Goal: Task Accomplishment & Management: Use online tool/utility

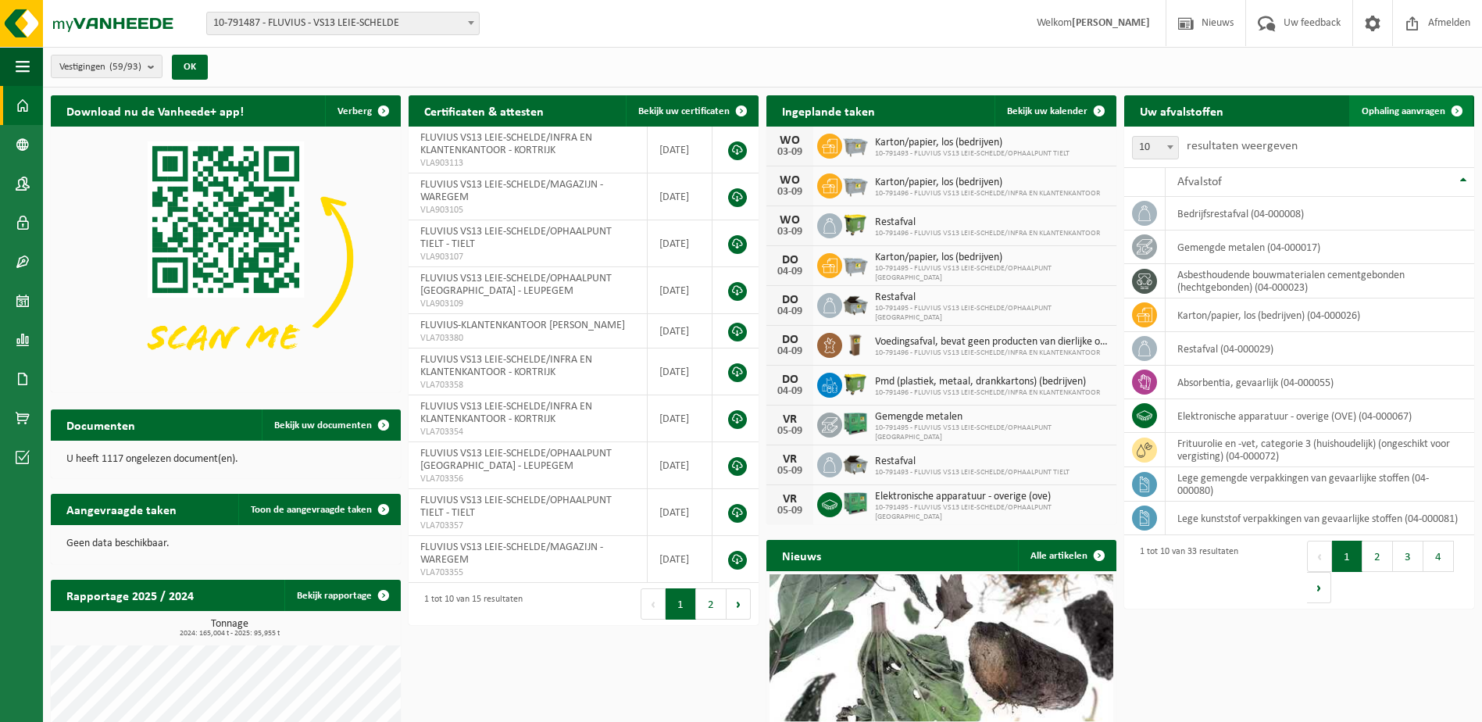
click at [1382, 110] on span "Ophaling aanvragen" at bounding box center [1404, 111] width 84 height 10
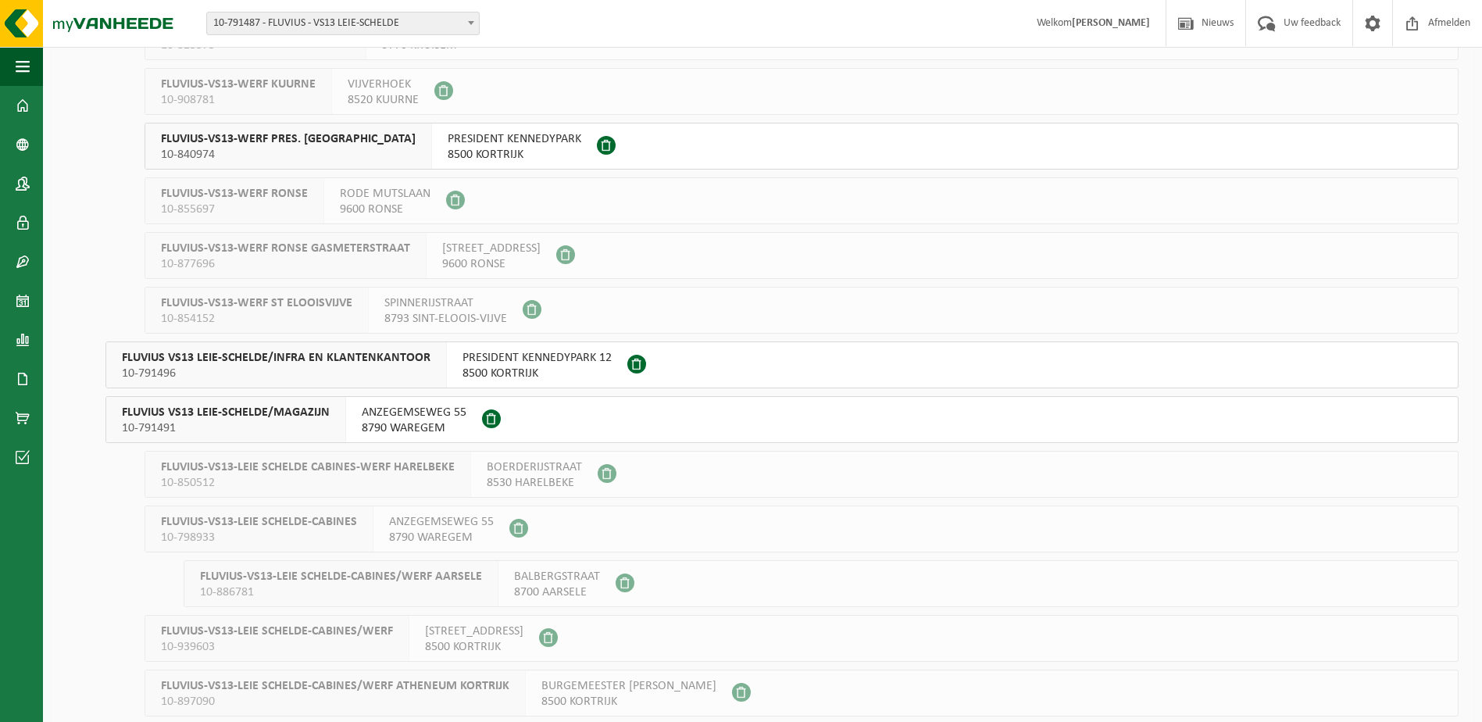
scroll to position [469, 0]
click at [371, 416] on span "ANZEGEMSEWEG 55" at bounding box center [414, 411] width 105 height 16
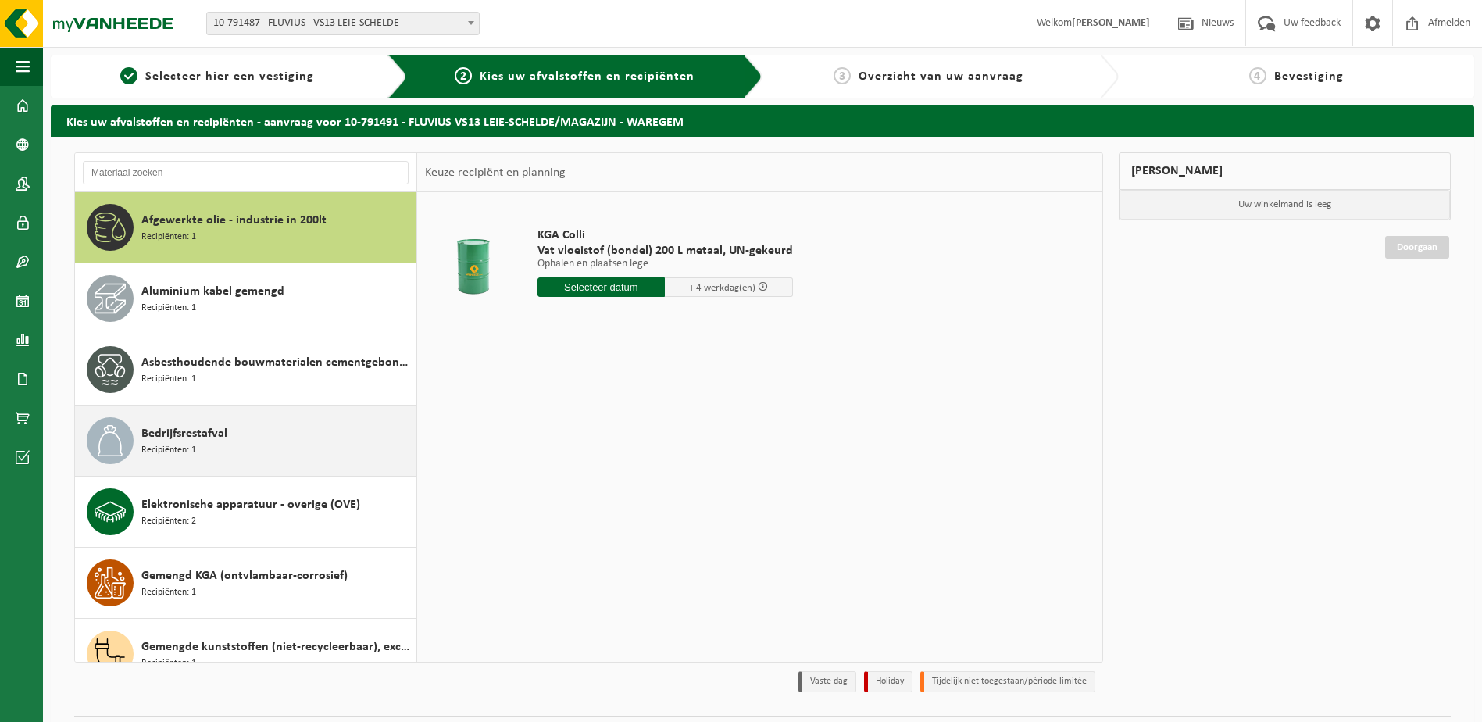
click at [211, 429] on span "Bedrijfsrestafval" at bounding box center [184, 433] width 86 height 19
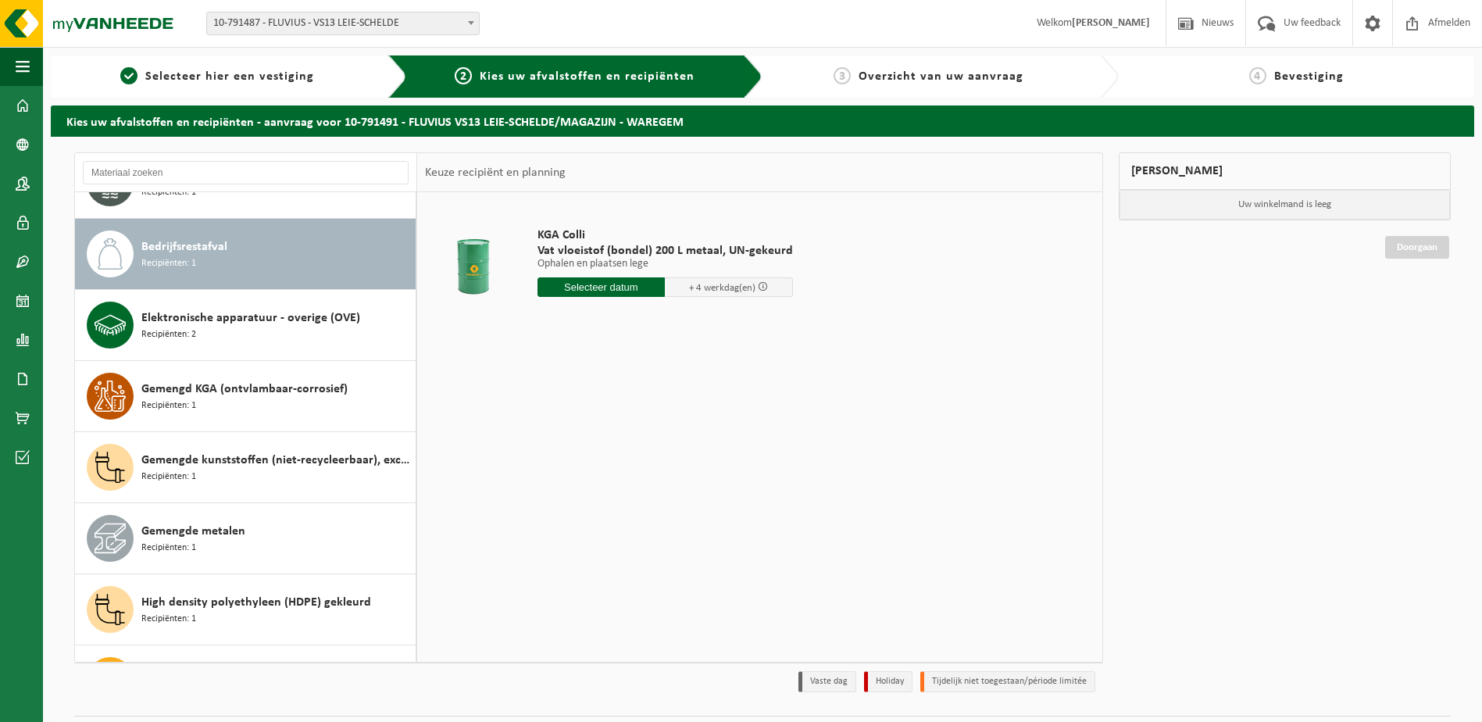
scroll to position [213, 0]
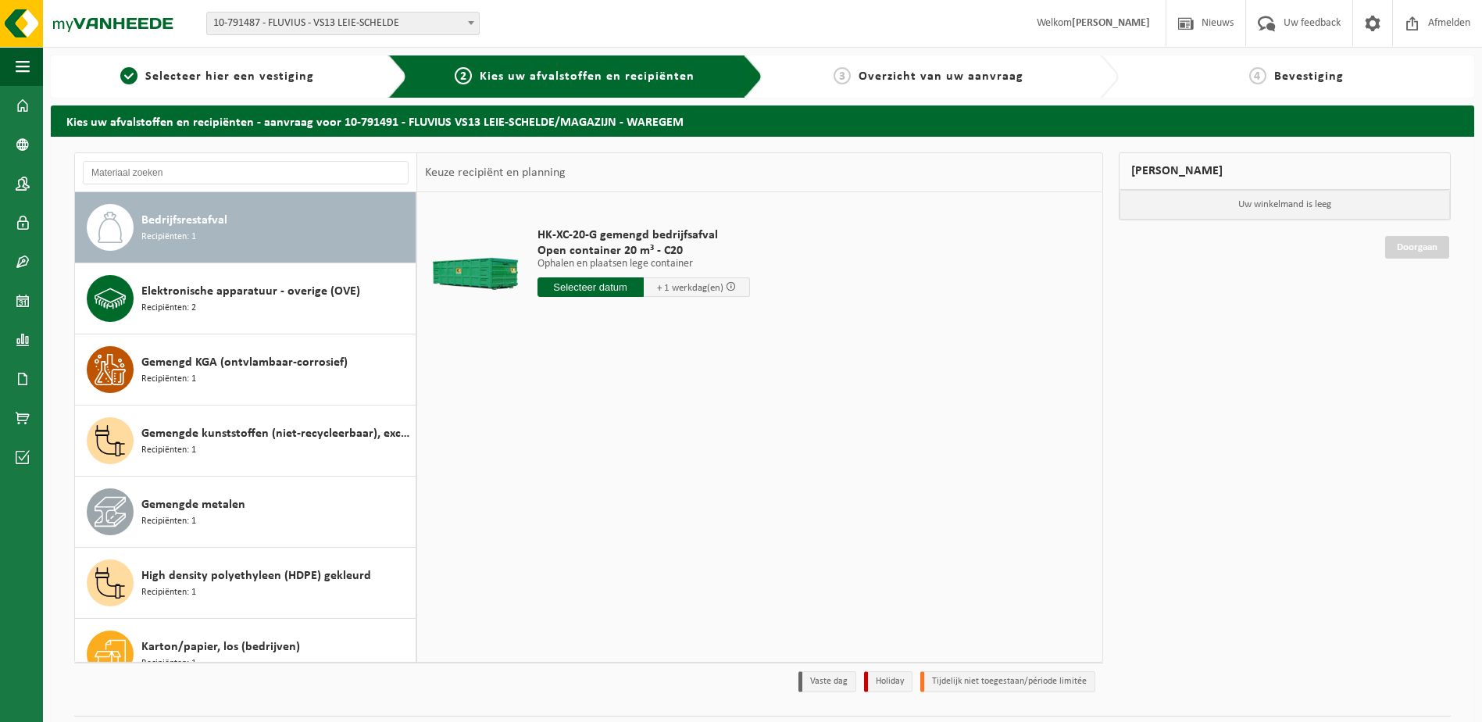
click at [600, 285] on input "text" at bounding box center [591, 287] width 106 height 20
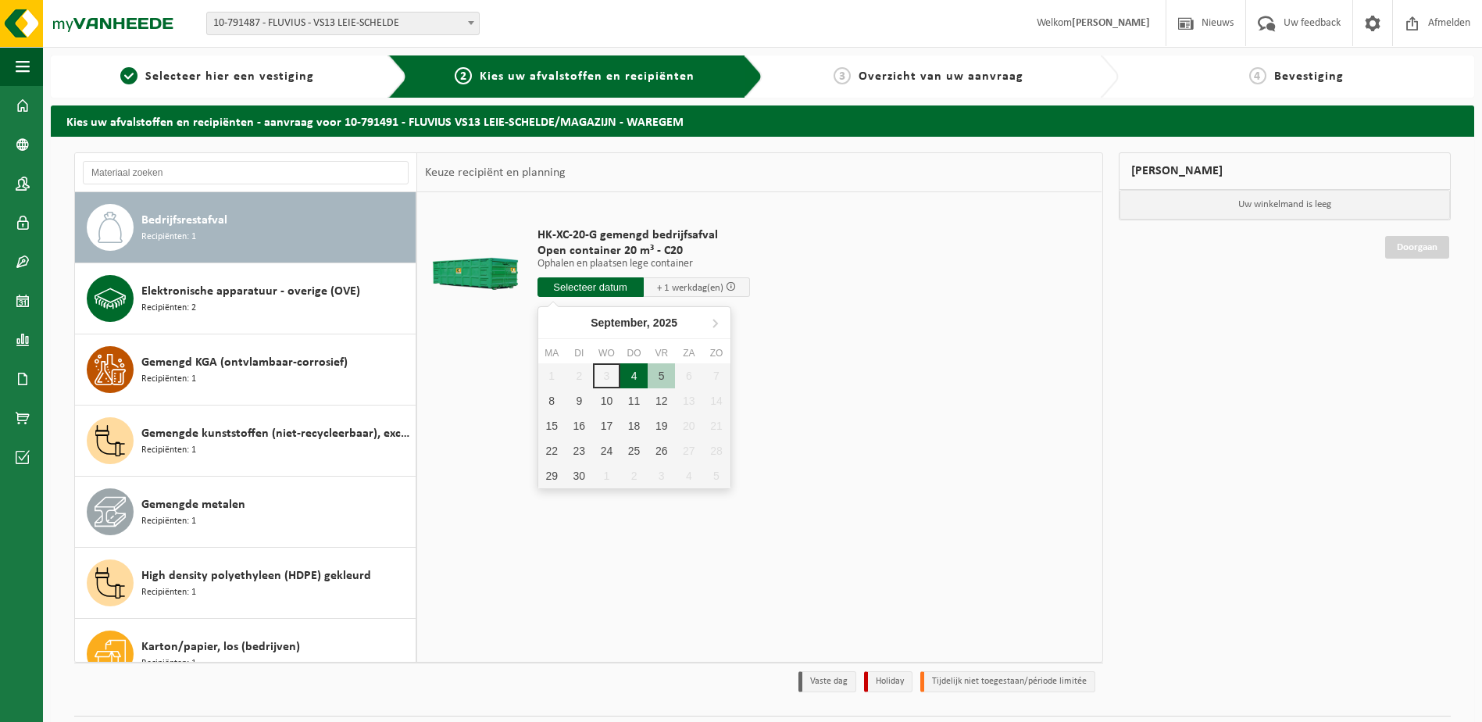
click at [637, 373] on div "4" at bounding box center [633, 375] width 27 height 25
type input "Van 2025-09-04"
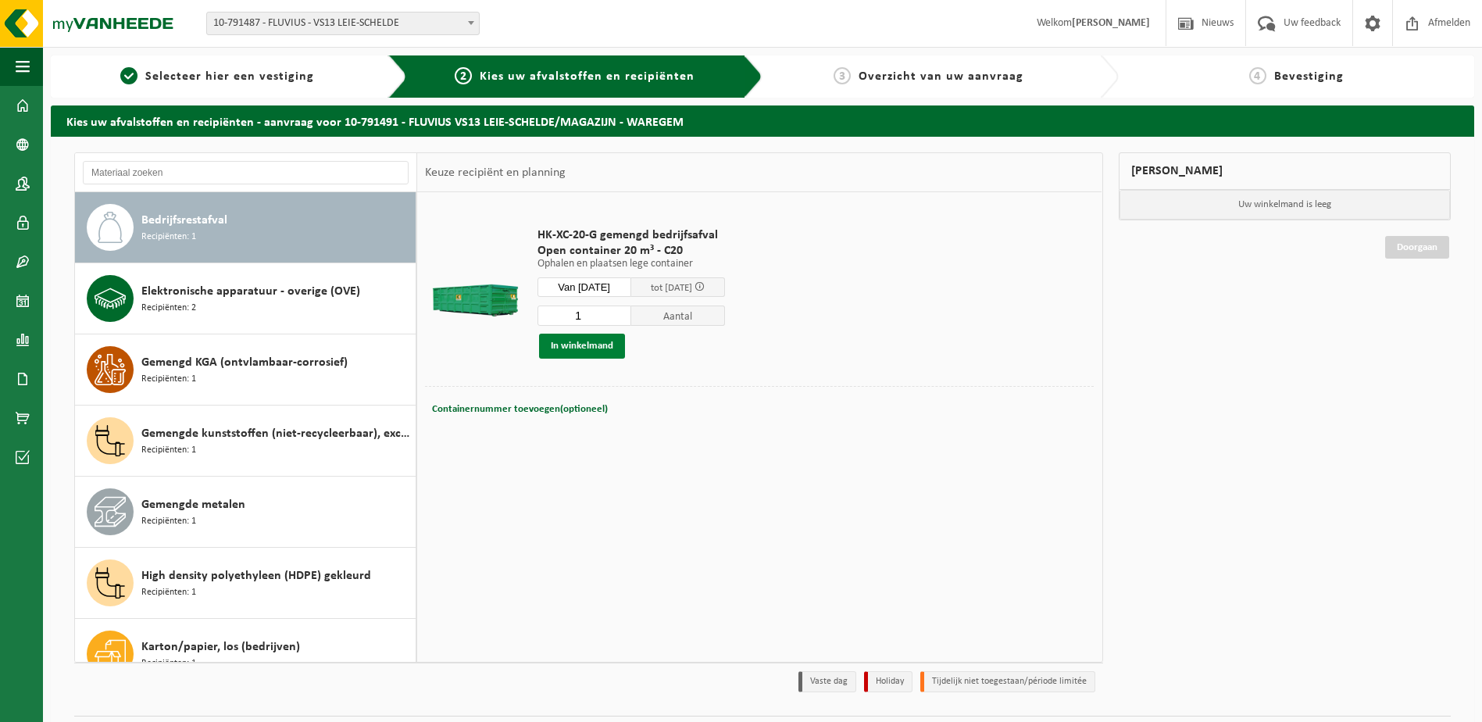
click at [594, 345] on button "In winkelmand" at bounding box center [582, 346] width 86 height 25
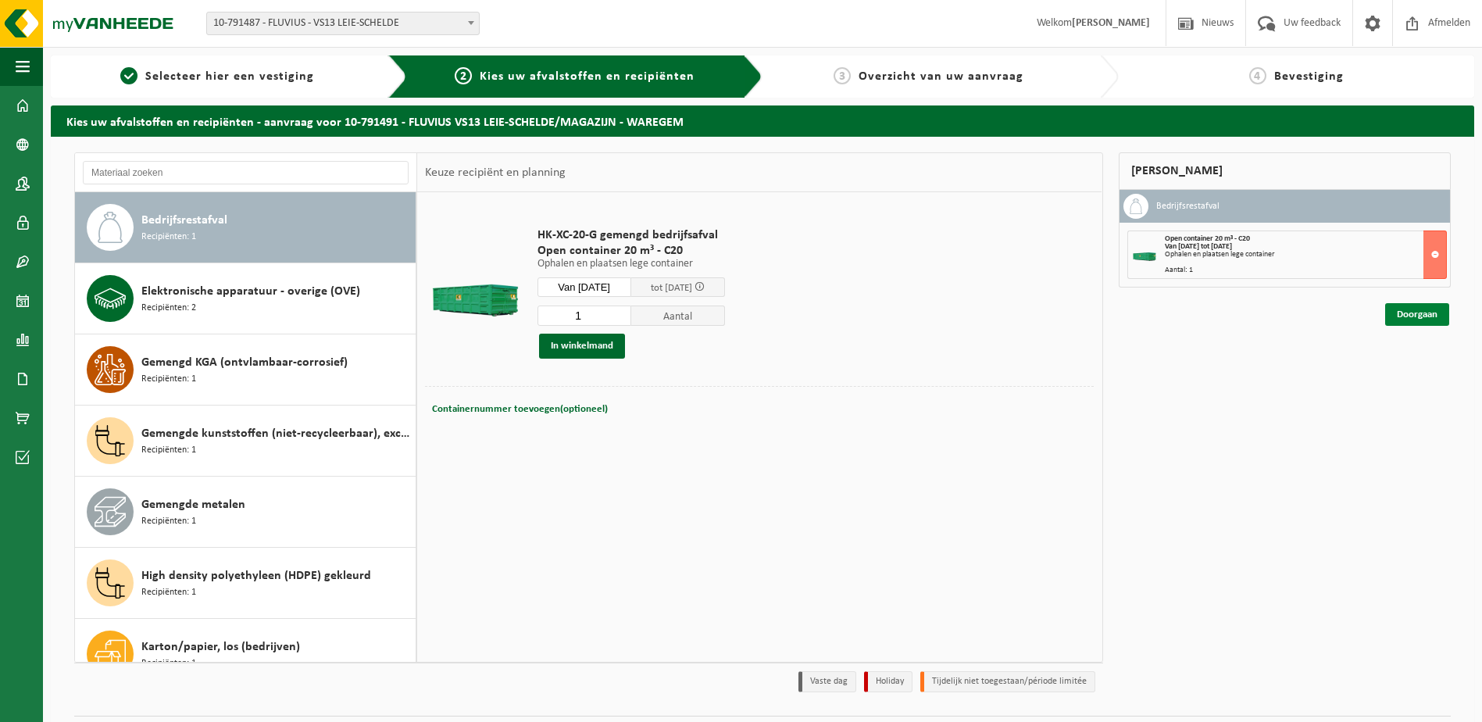
click at [1427, 313] on link "Doorgaan" at bounding box center [1417, 314] width 64 height 23
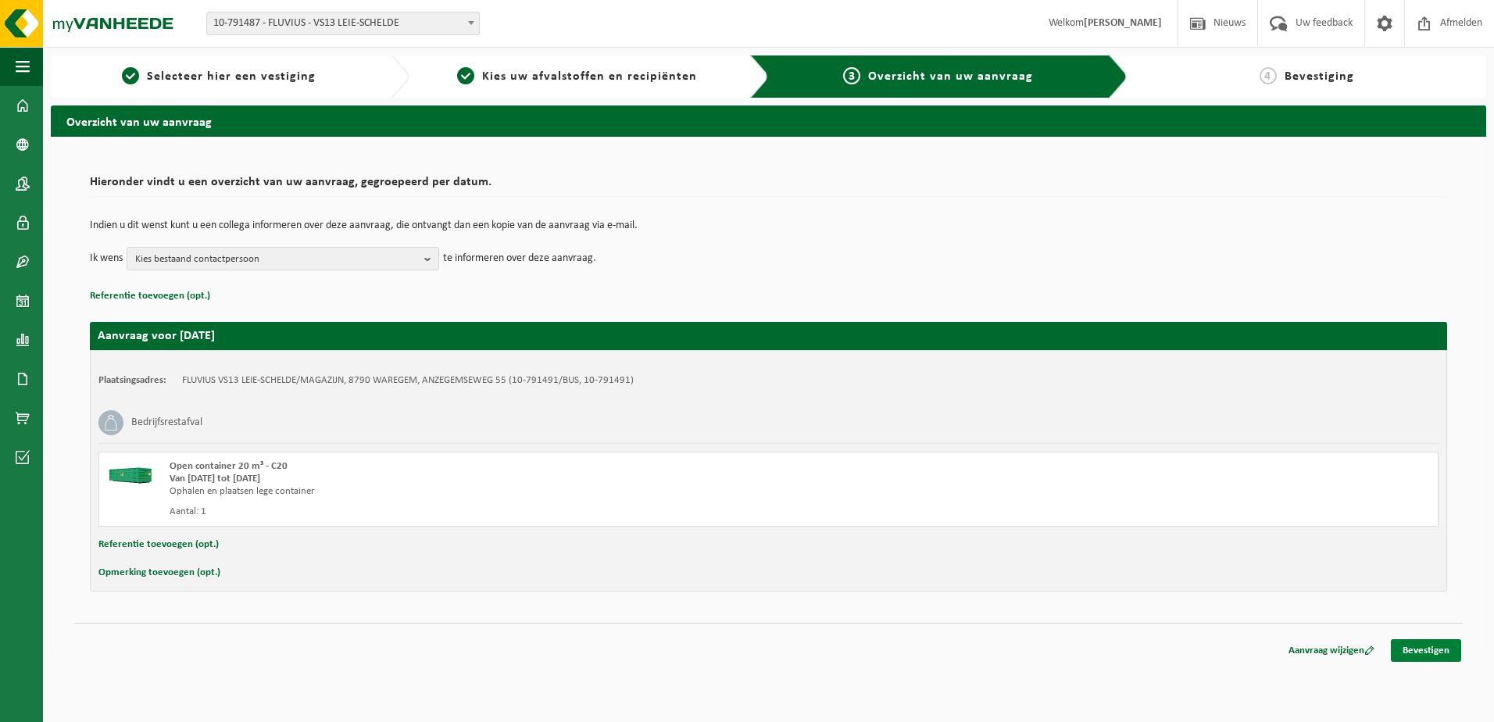
click at [1428, 648] on link "Bevestigen" at bounding box center [1426, 650] width 70 height 23
